Goal: Find specific page/section: Find specific page/section

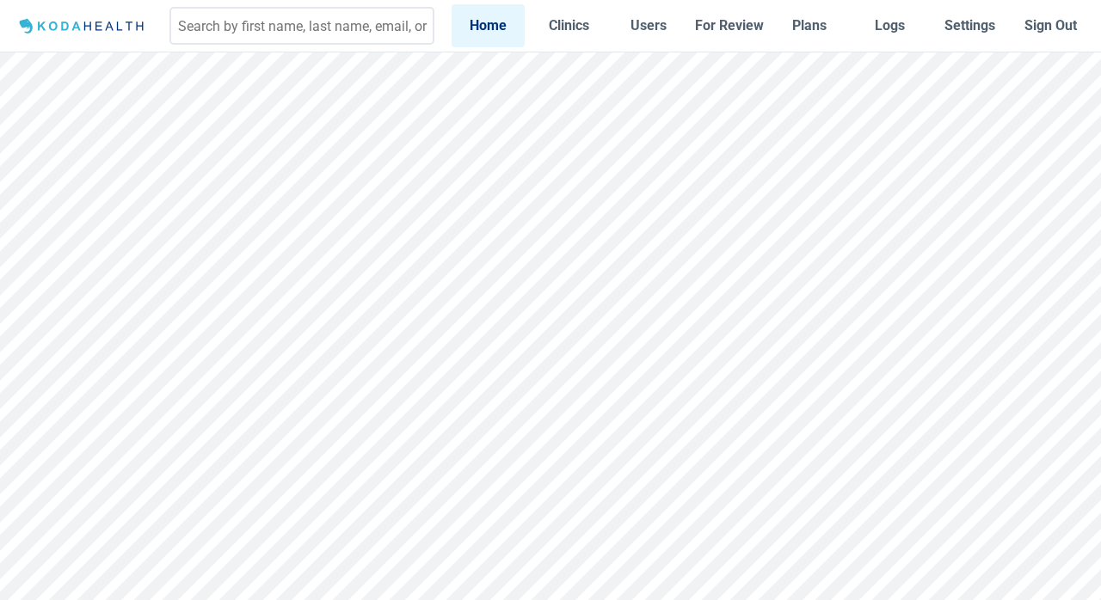
scroll to position [16, 0]
